Goal: Information Seeking & Learning: Learn about a topic

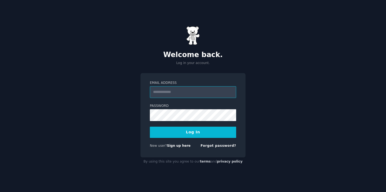
type input "**********"
click at [193, 132] on button "Log In" at bounding box center [193, 132] width 86 height 11
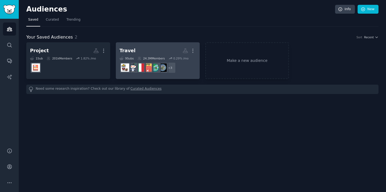
click at [127, 49] on div "Travel" at bounding box center [128, 50] width 16 height 7
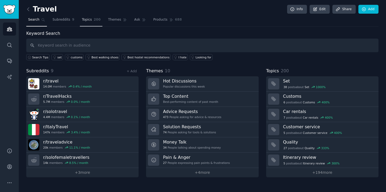
click at [89, 21] on span "Topics" at bounding box center [87, 19] width 10 height 5
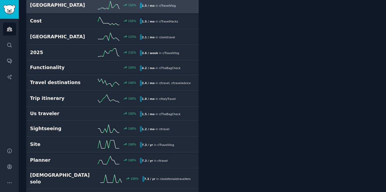
scroll to position [250, 0]
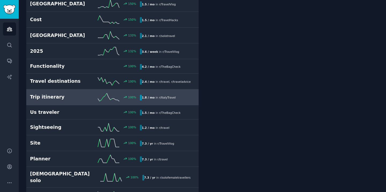
click at [53, 98] on h2 "Trip itinerary" at bounding box center [57, 97] width 55 height 7
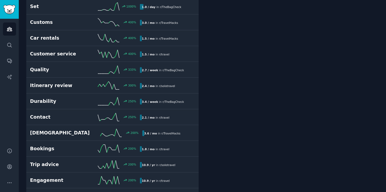
scroll to position [30, 0]
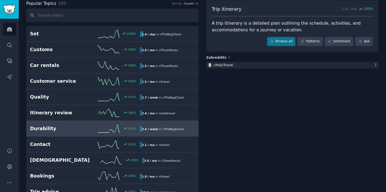
click at [48, 127] on h2 "Durability" at bounding box center [57, 128] width 55 height 7
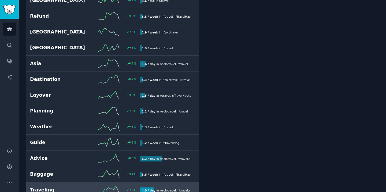
scroll to position [1246, 0]
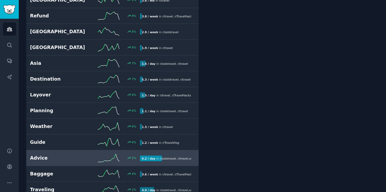
click at [43, 155] on h2 "Advice" at bounding box center [57, 158] width 55 height 7
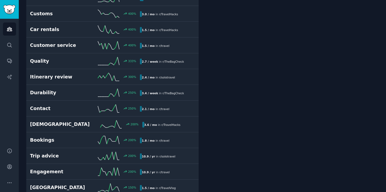
scroll to position [30, 0]
